Goal: Information Seeking & Learning: Check status

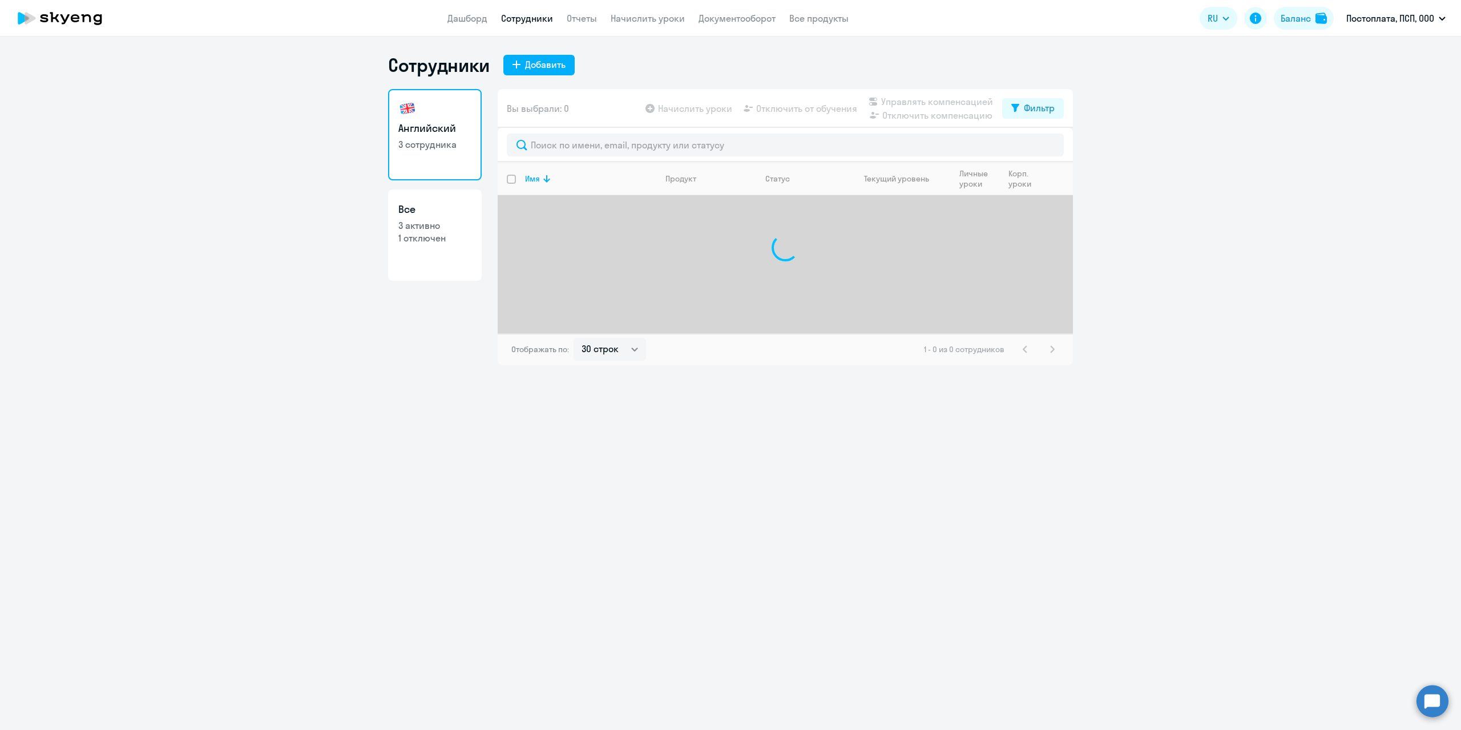
select select "30"
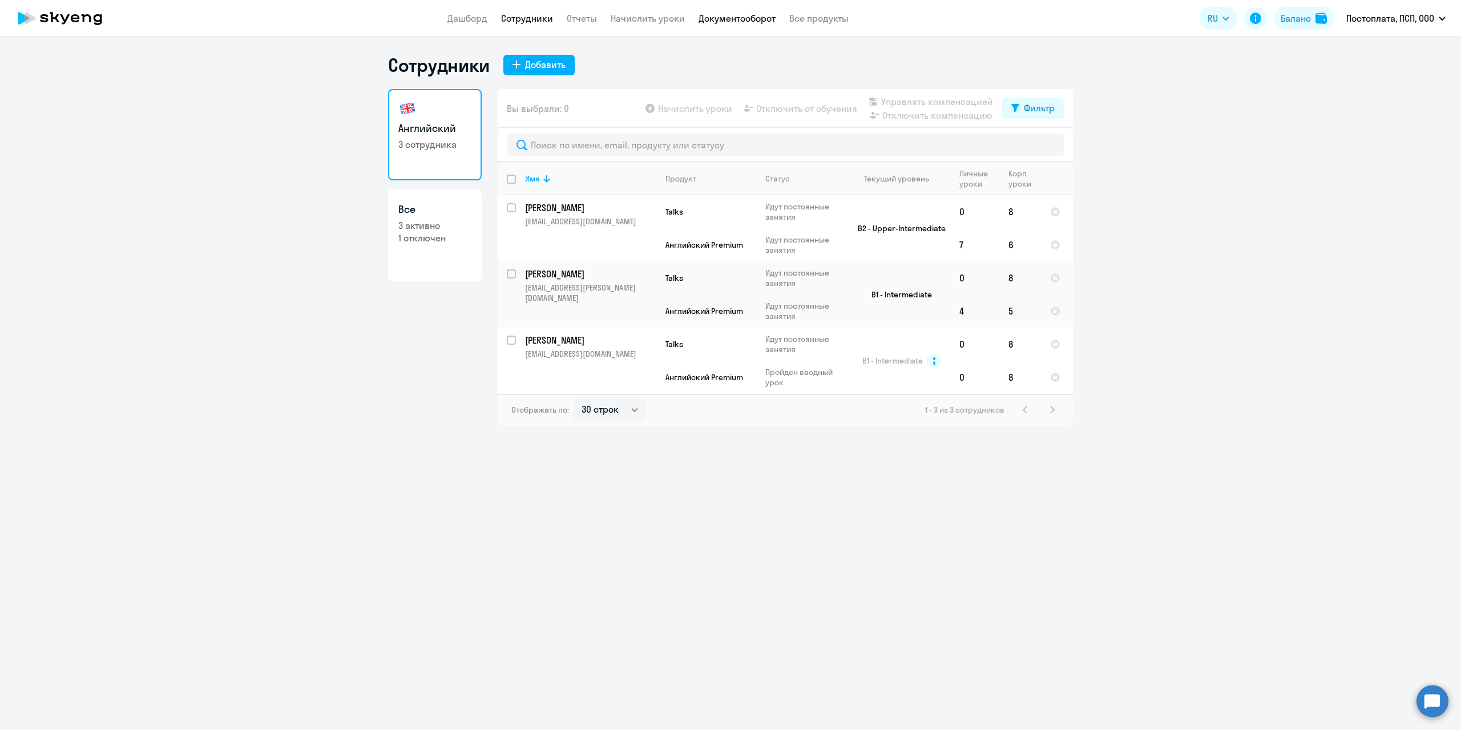
click at [763, 18] on link "Документооборот" at bounding box center [737, 18] width 77 height 11
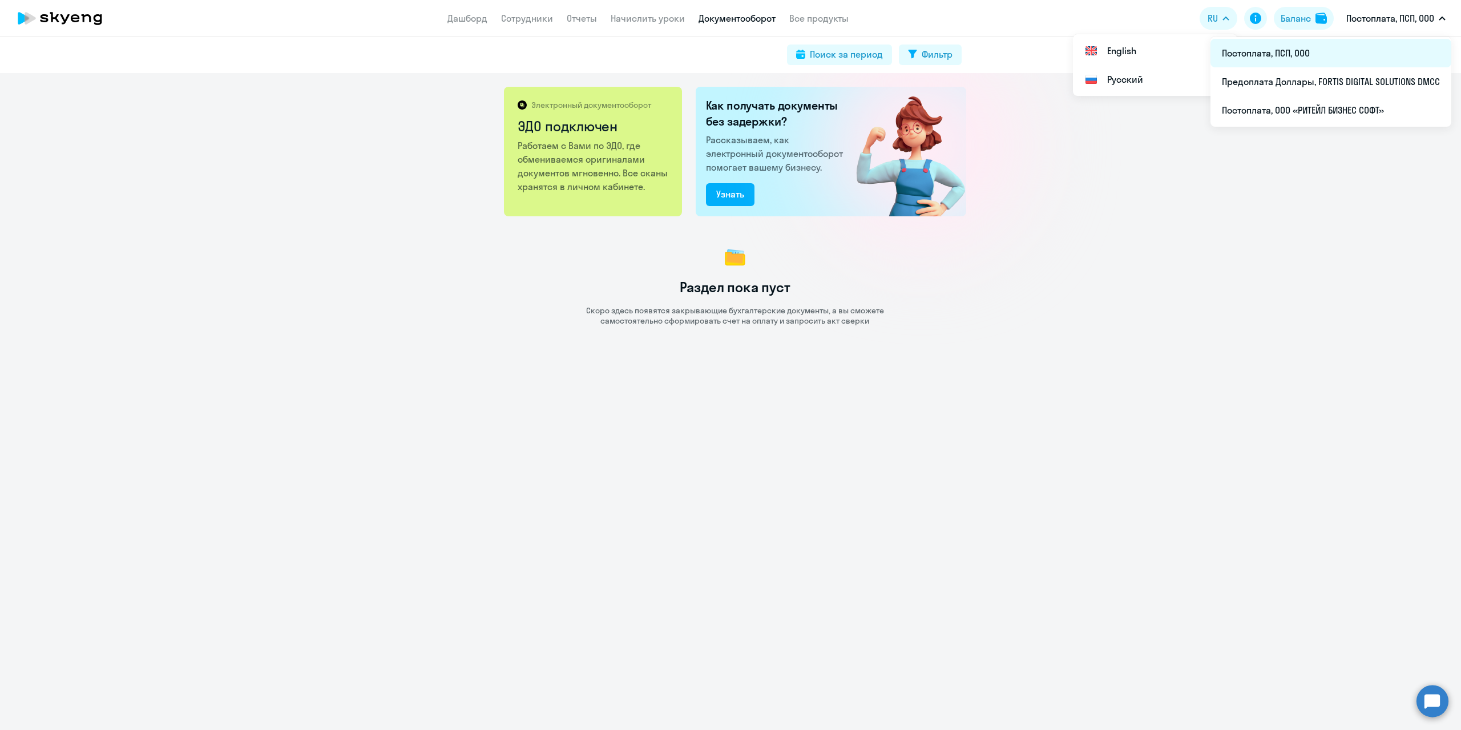
click at [1316, 51] on li "Постоплата, ПСП, ООО" at bounding box center [1330, 53] width 241 height 29
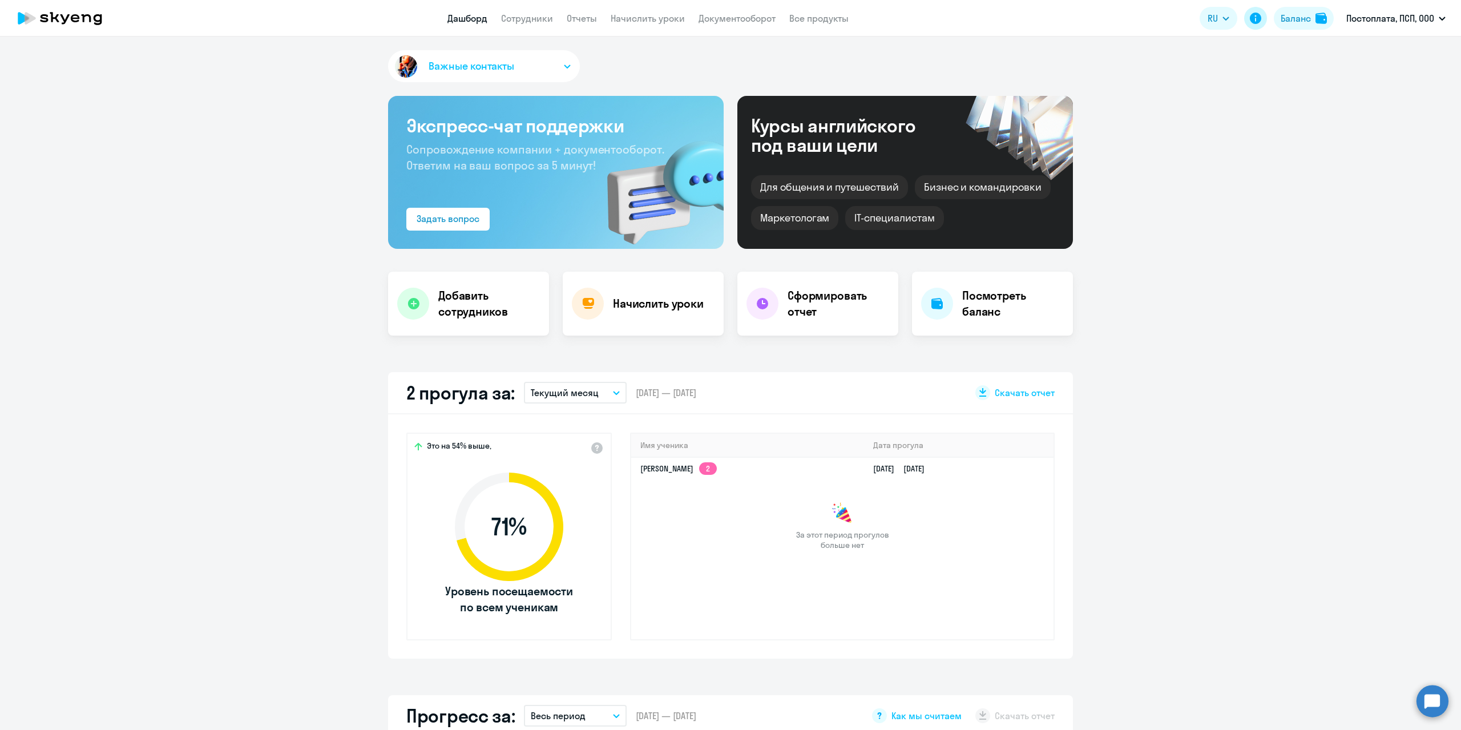
click at [1250, 18] on icon at bounding box center [1255, 18] width 11 height 11
click at [994, 308] on h4 "Посмотреть баланс" at bounding box center [1013, 304] width 102 height 32
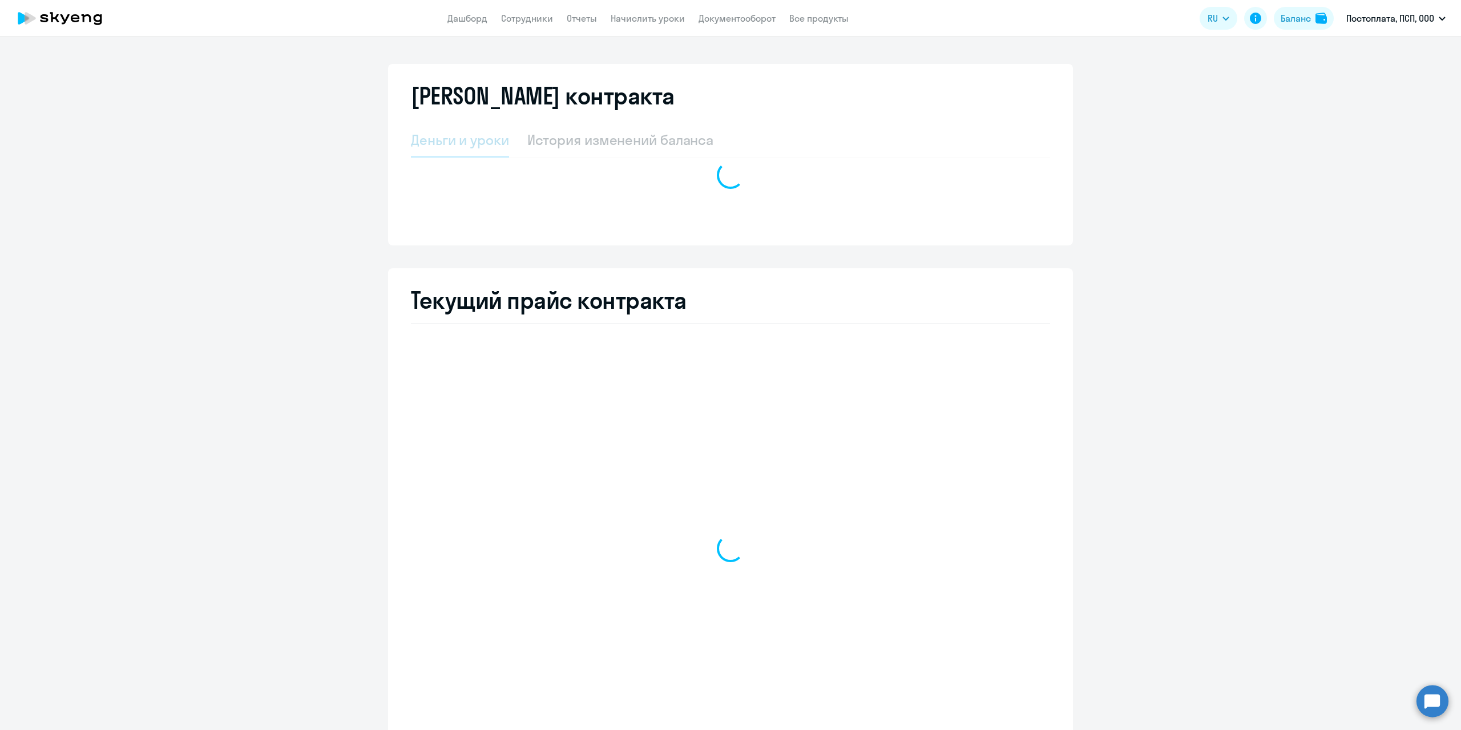
select select "english_adult_not_native_speaker_premium"
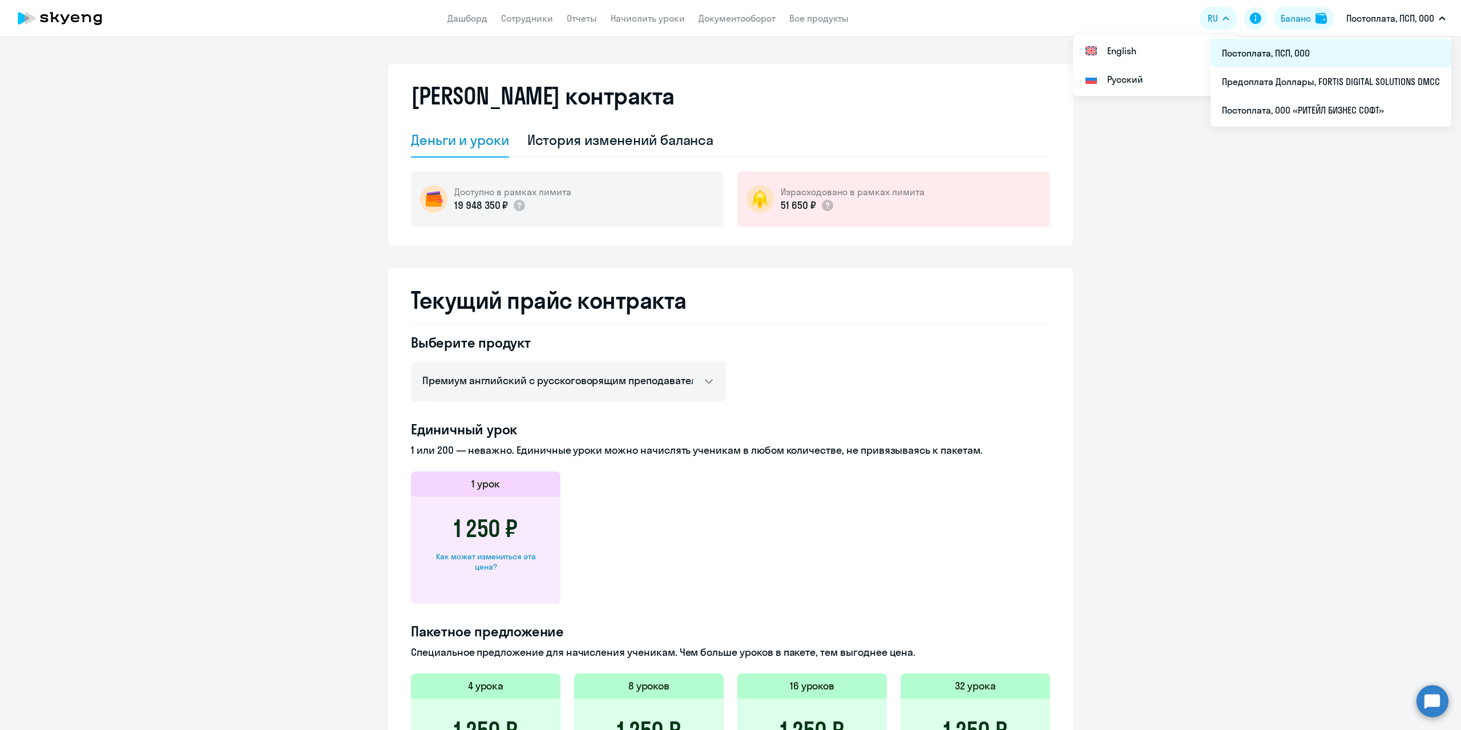
click at [1259, 53] on li "Постоплата, ПСП, ООО" at bounding box center [1330, 53] width 241 height 29
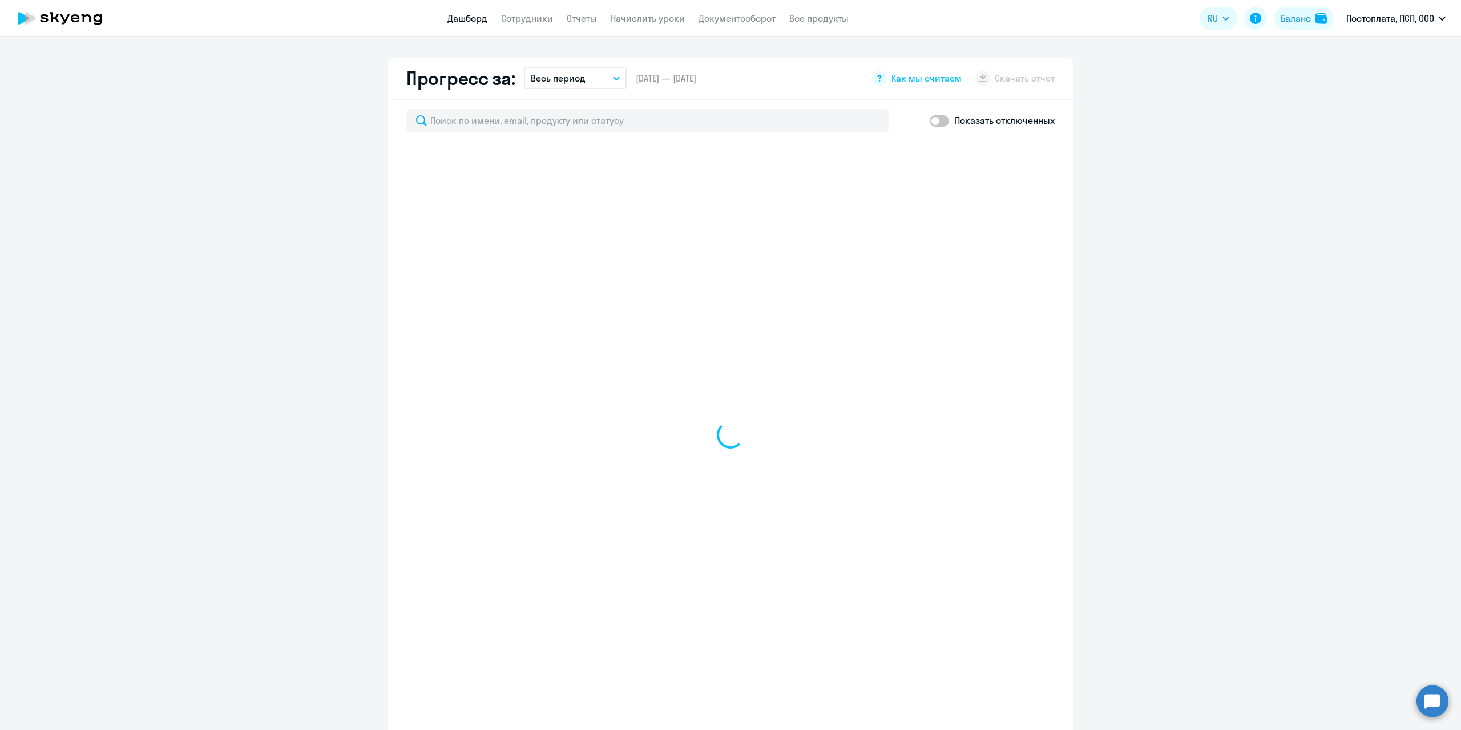
scroll to position [684, 0]
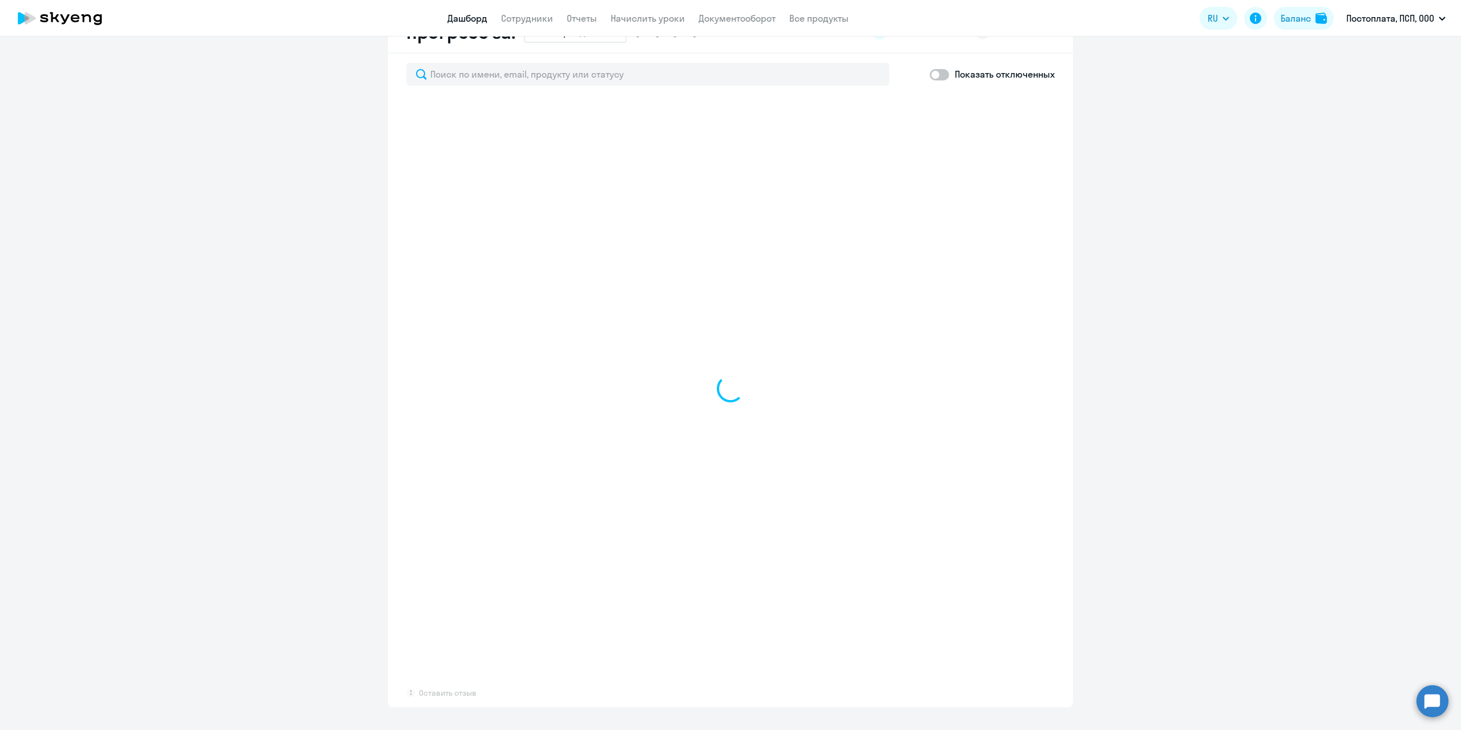
select select "30"
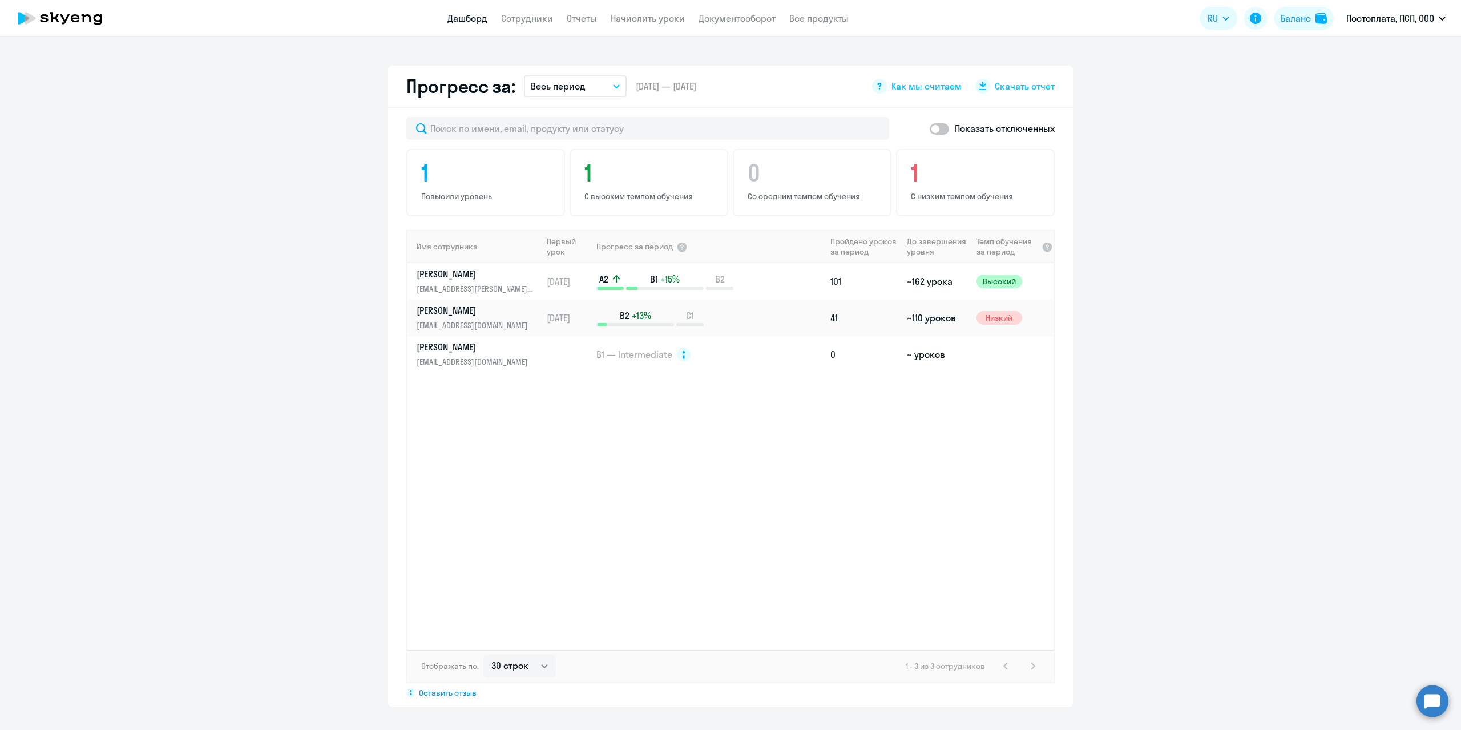
scroll to position [629, 0]
